Goal: Information Seeking & Learning: Learn about a topic

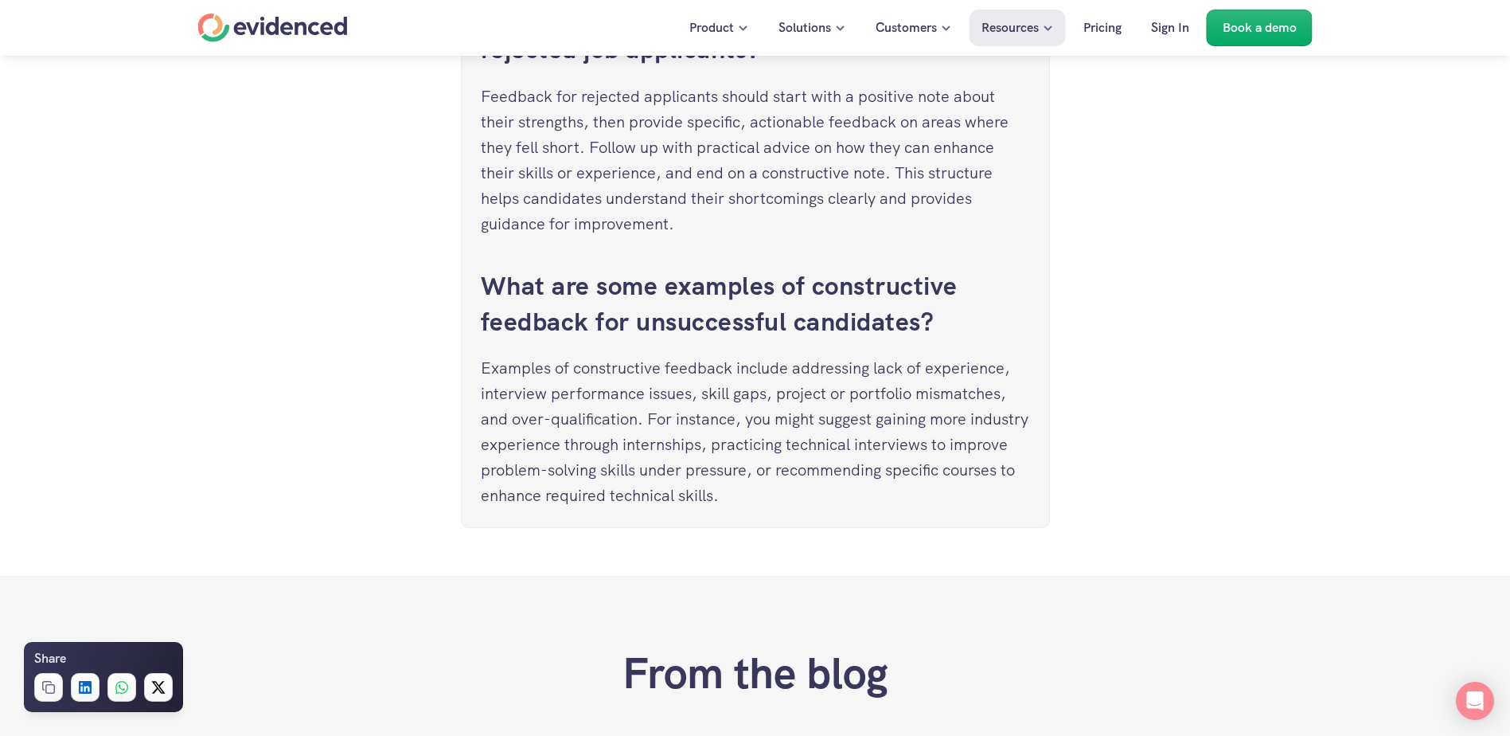
scroll to position [7055, 0]
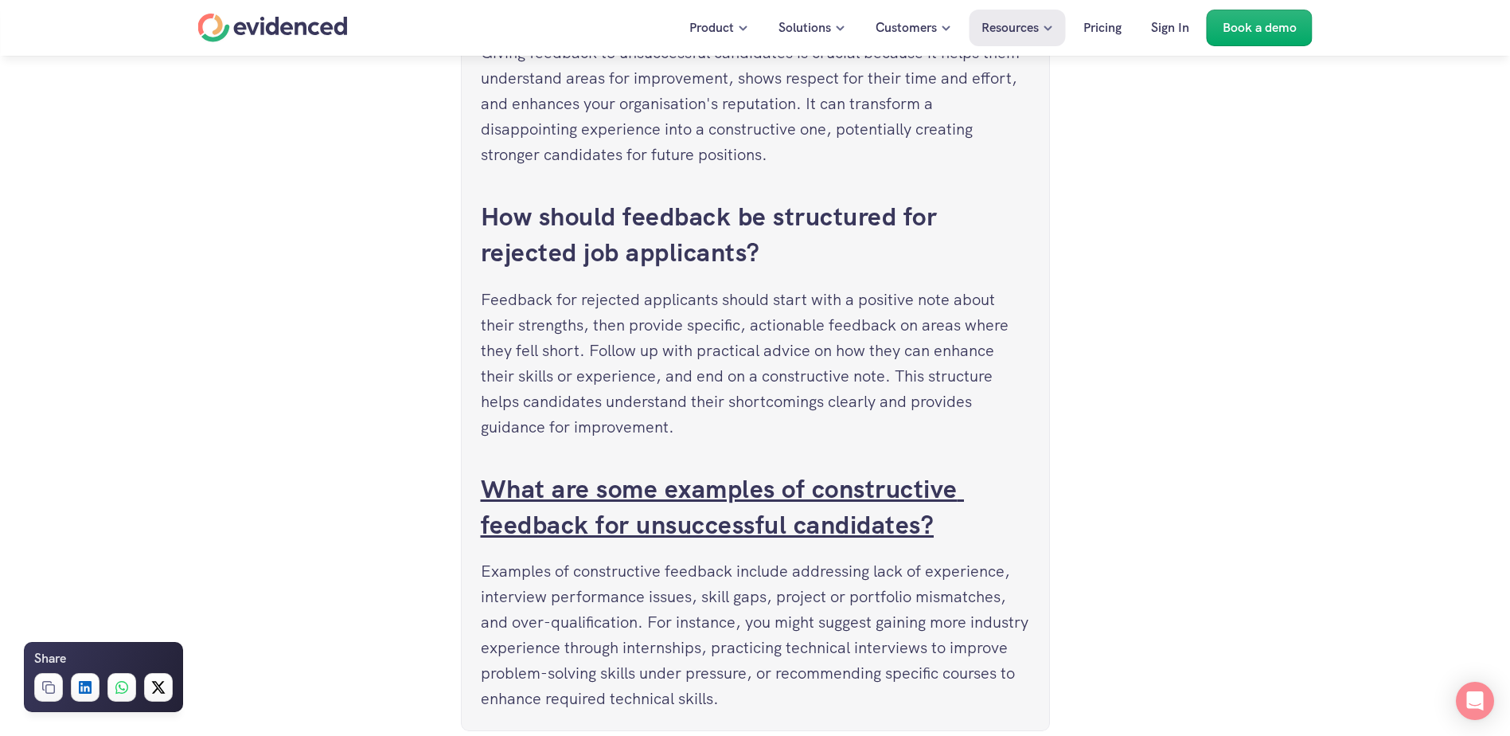
click at [826, 494] on link "What are some examples of constructive feedback for unsuccessful candidates?" at bounding box center [723, 506] width 484 height 69
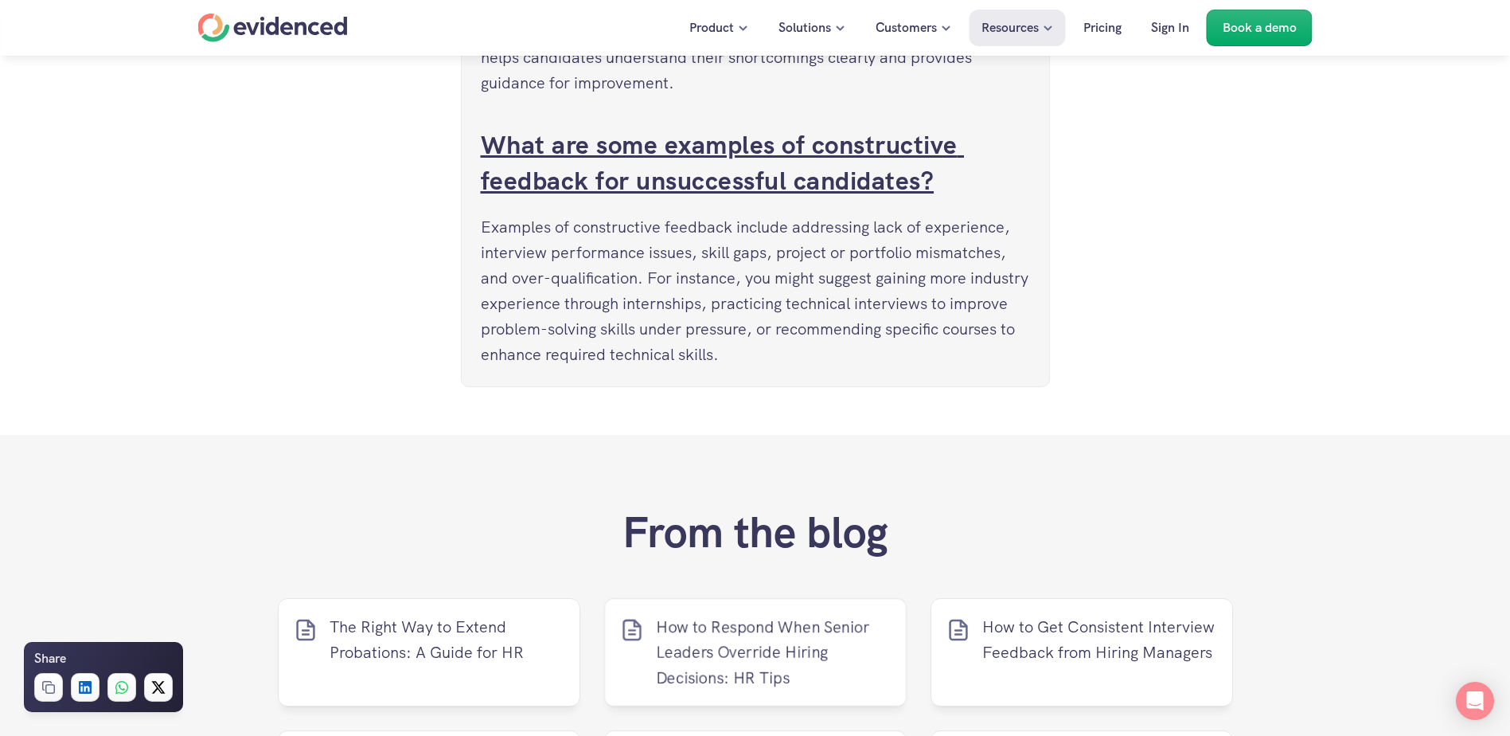
click at [732, 184] on link "What are some examples of constructive feedback for unsuccessful candidates?" at bounding box center [723, 162] width 484 height 69
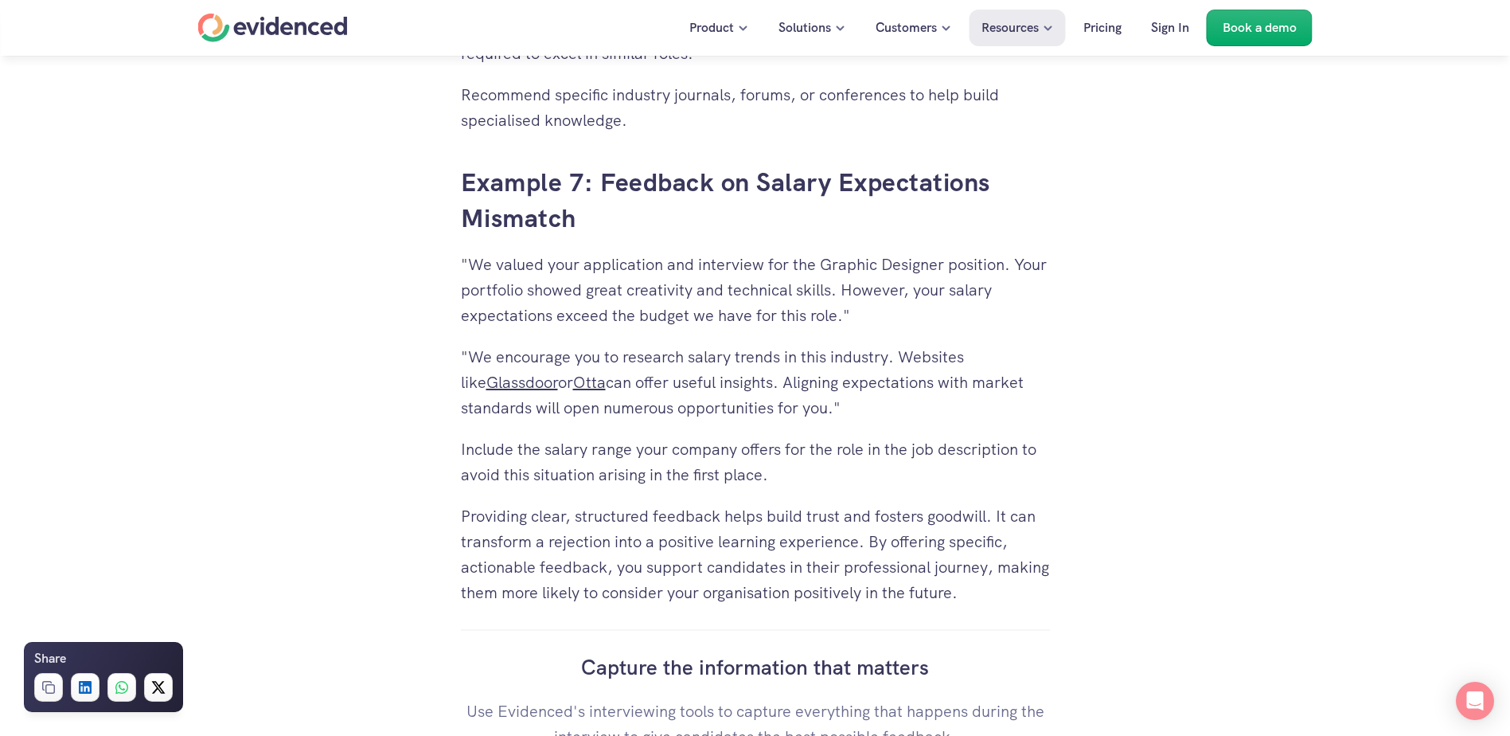
scroll to position [6020, 0]
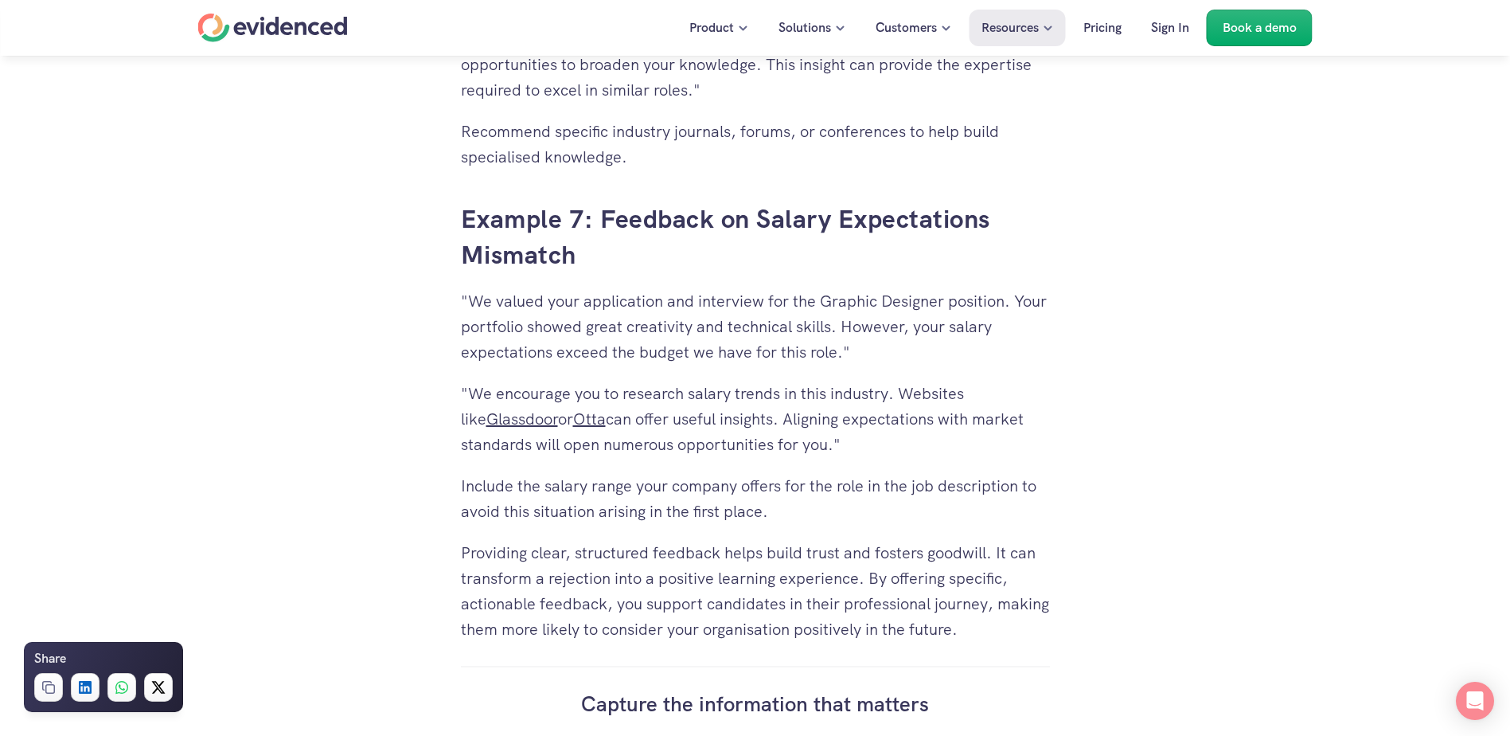
scroll to position [7055, 0]
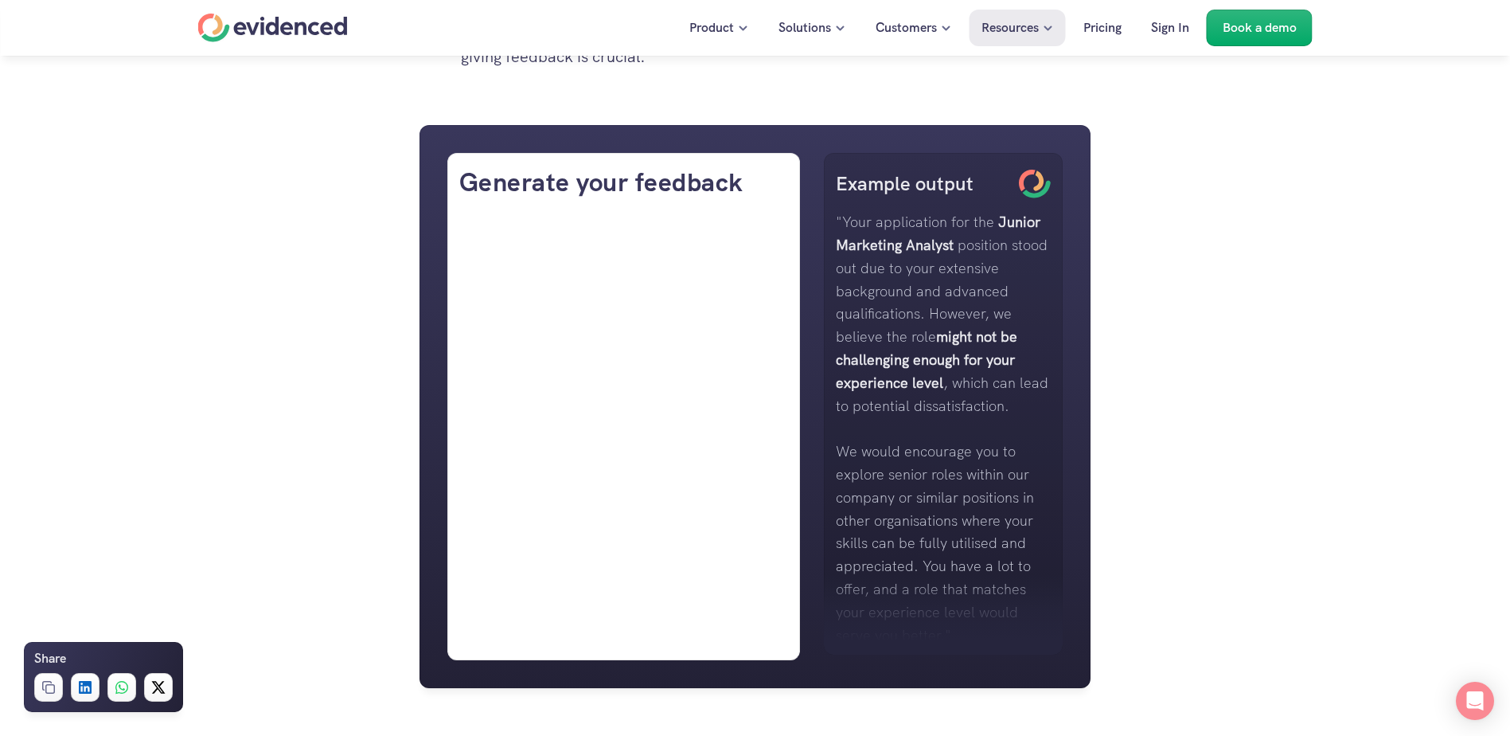
scroll to position [955, 0]
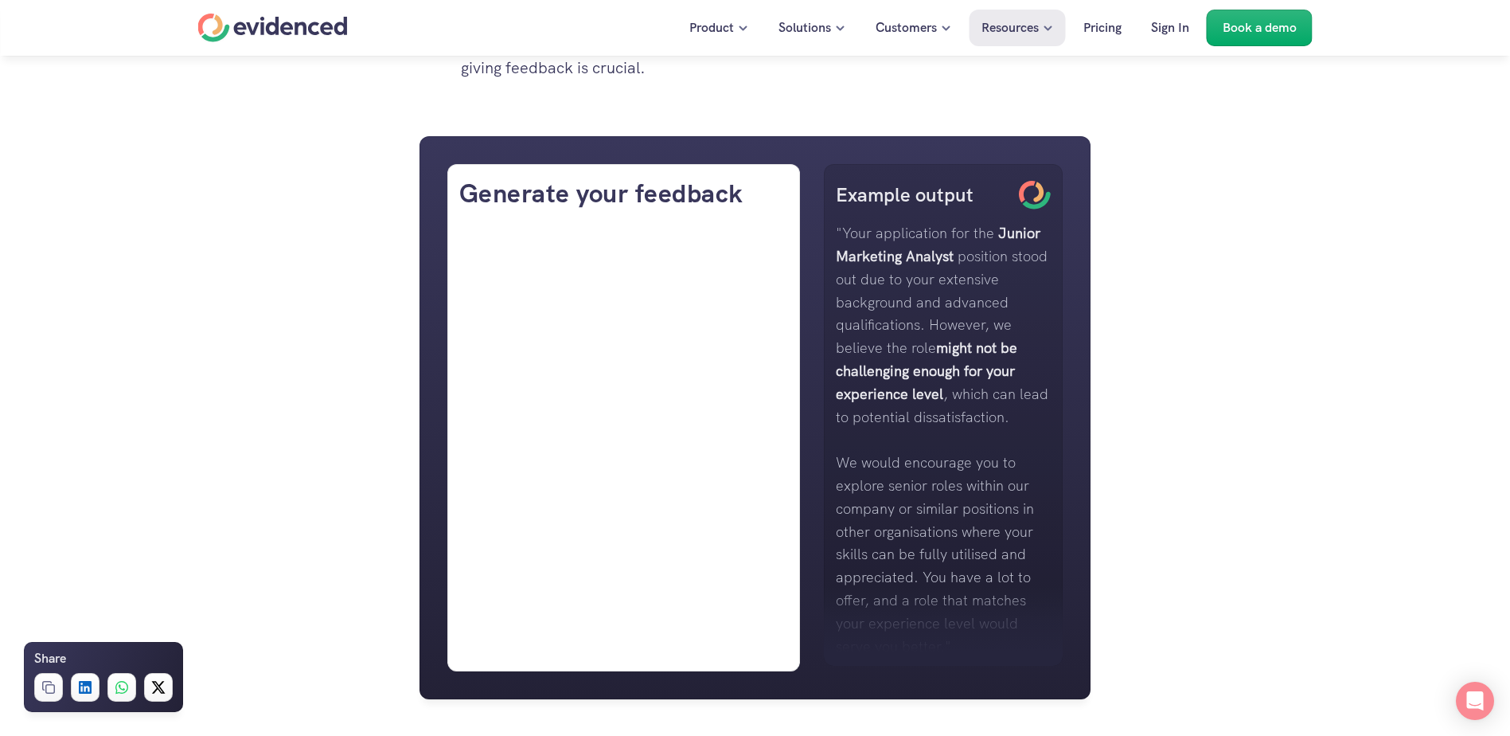
click at [1025, 416] on p ""Your application for the Junior Marketing Analyst position stood out due to yo…" at bounding box center [943, 325] width 215 height 206
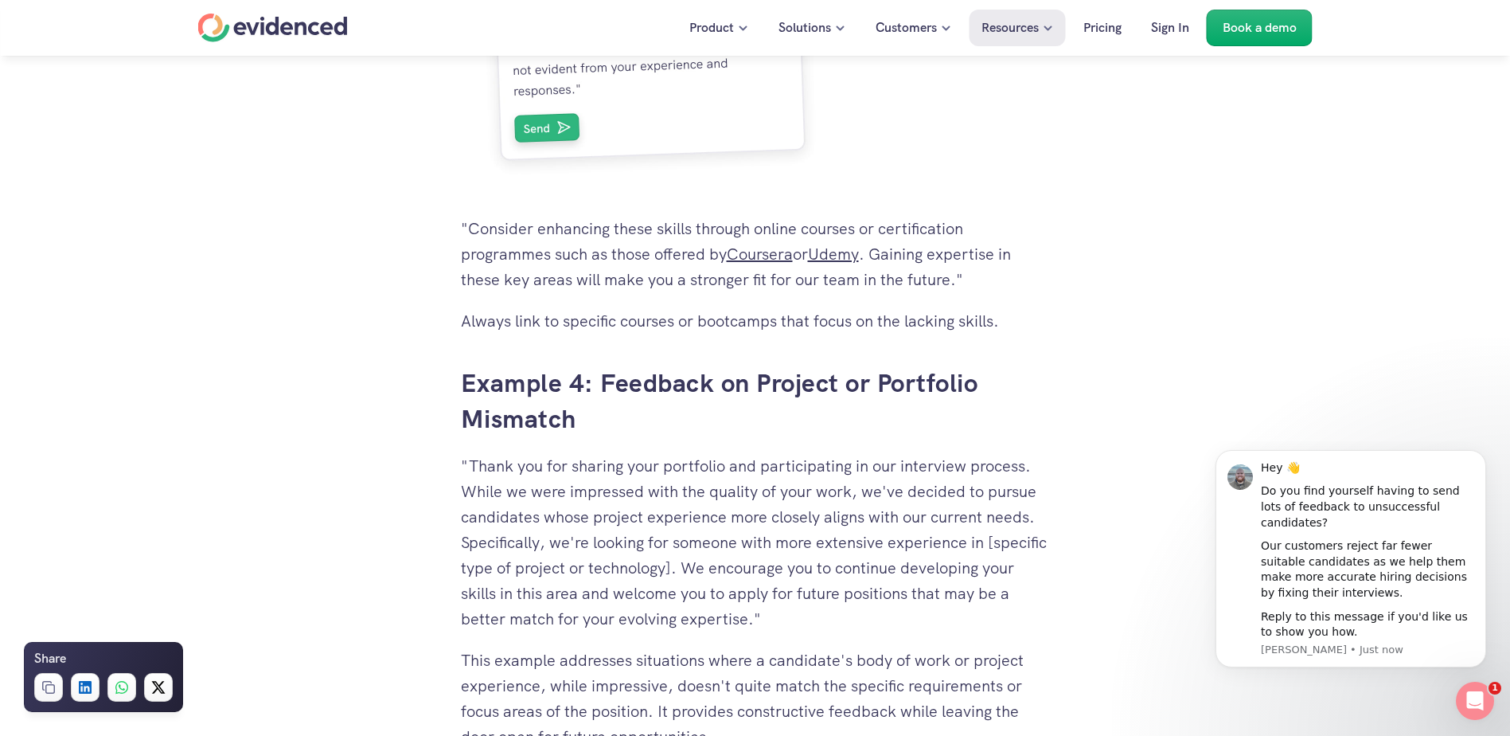
scroll to position [4697, 0]
